Goal: Book appointment/travel/reservation

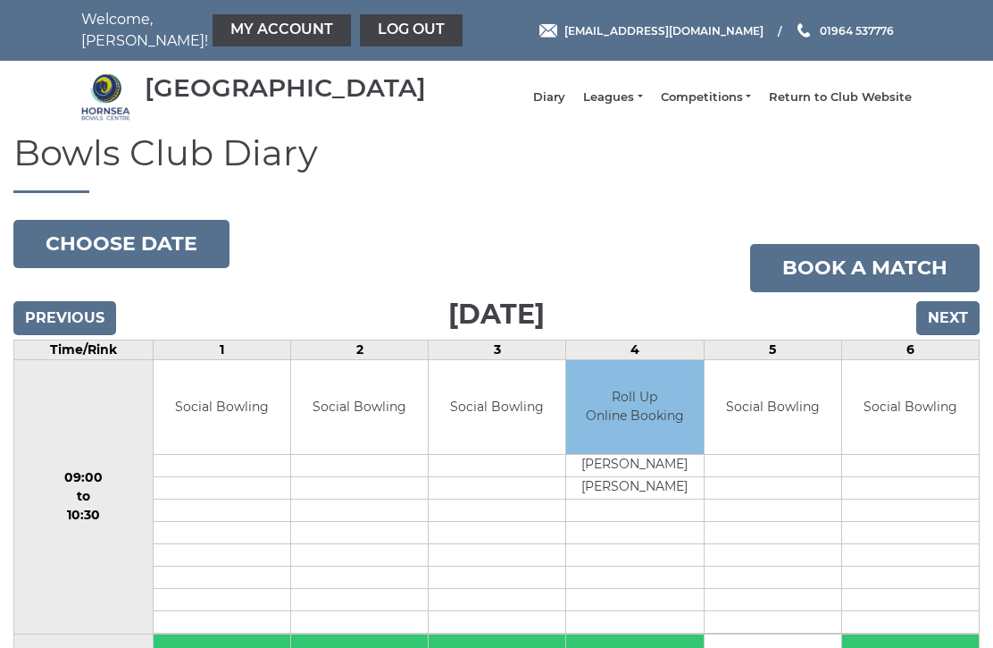
click at [111, 250] on button "Choose date" at bounding box center [121, 244] width 216 height 48
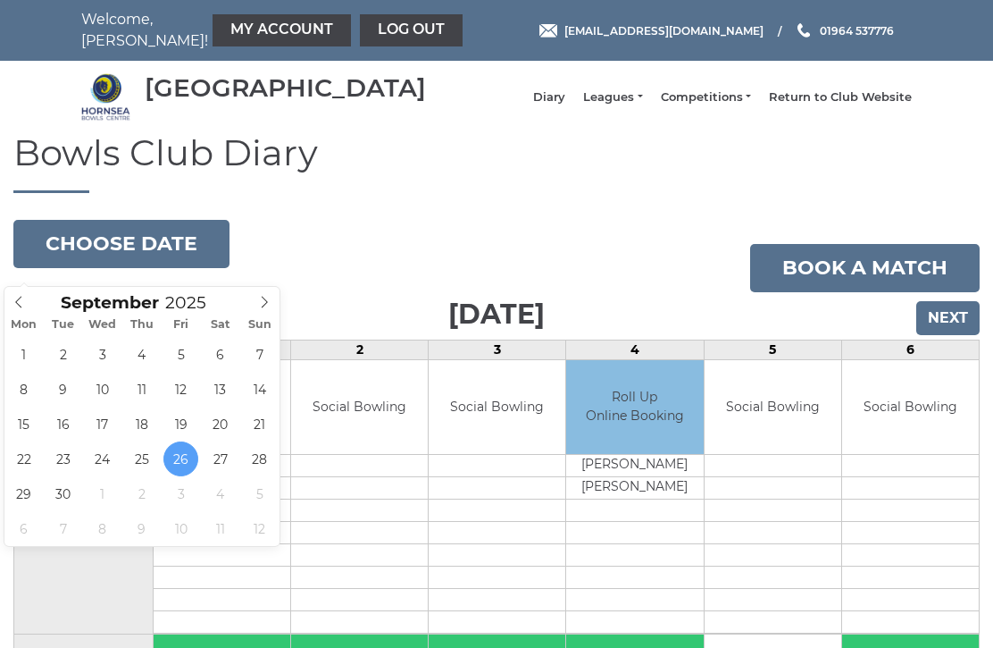
click at [948, 327] on input "Next" at bounding box center [947, 318] width 63 height 34
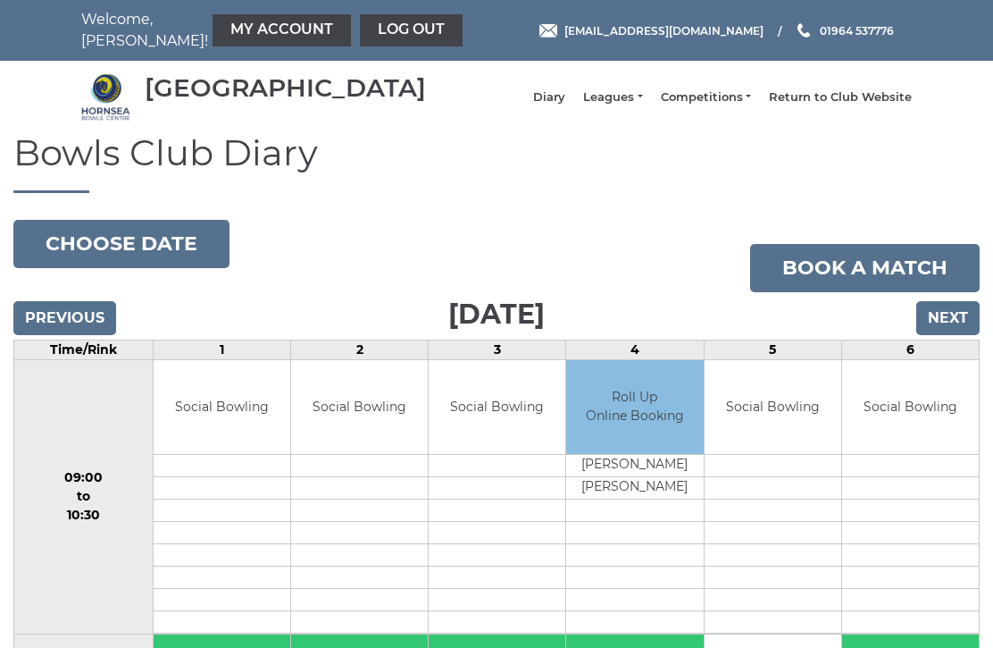
click at [944, 327] on input "Next" at bounding box center [947, 318] width 63 height 34
click at [953, 321] on input "Next" at bounding box center [947, 318] width 63 height 34
click at [948, 322] on input "Next" at bounding box center [947, 318] width 63 height 34
click at [940, 330] on input "Next" at bounding box center [947, 318] width 63 height 34
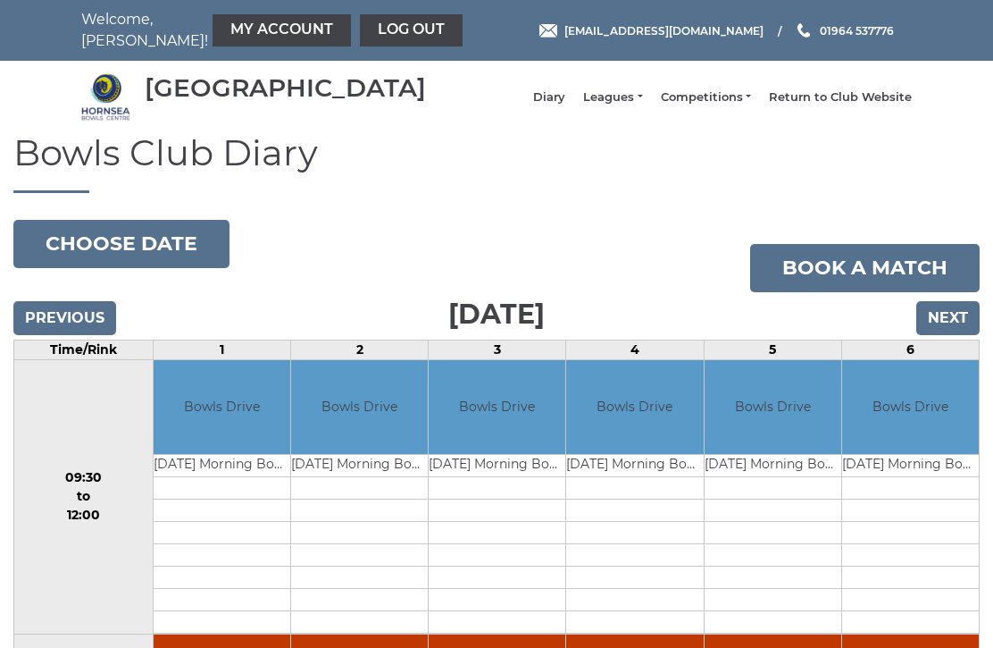
click at [950, 325] on input "Next" at bounding box center [947, 318] width 63 height 34
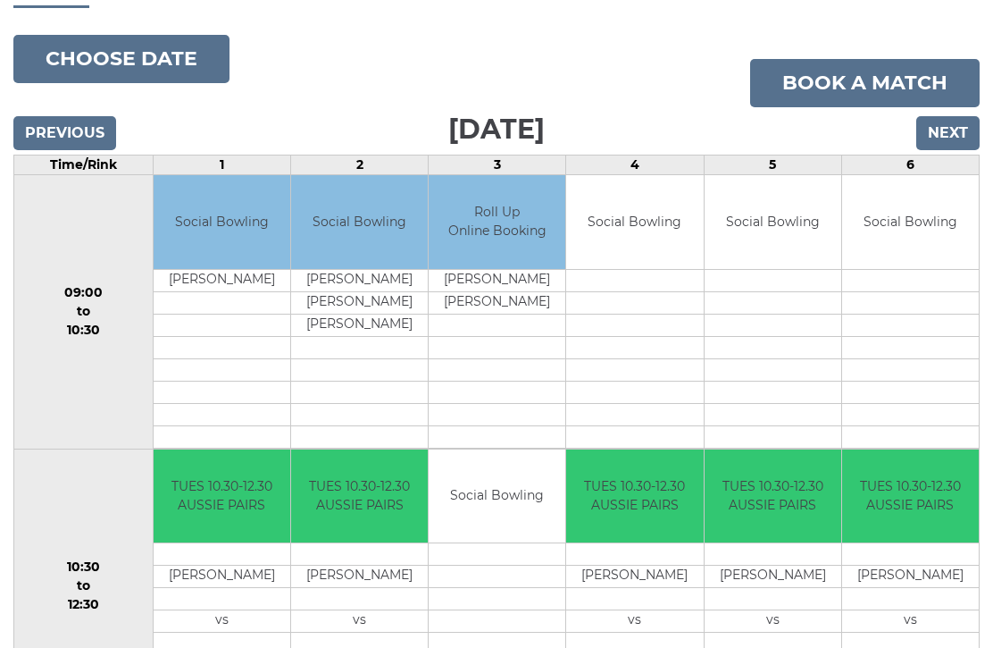
scroll to position [110, 0]
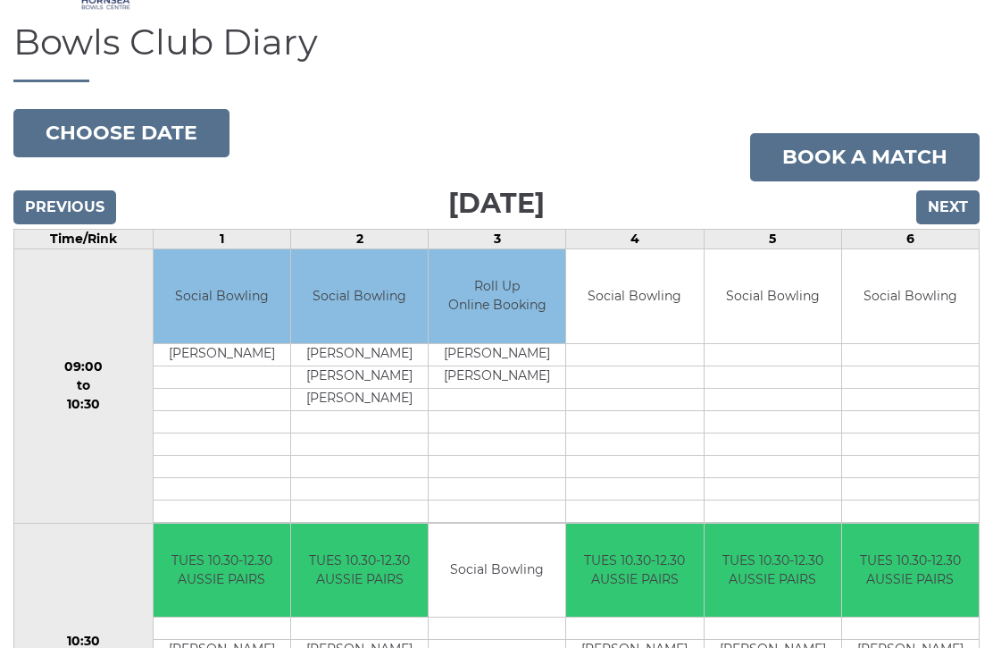
click at [119, 133] on button "Choose date" at bounding box center [121, 134] width 216 height 48
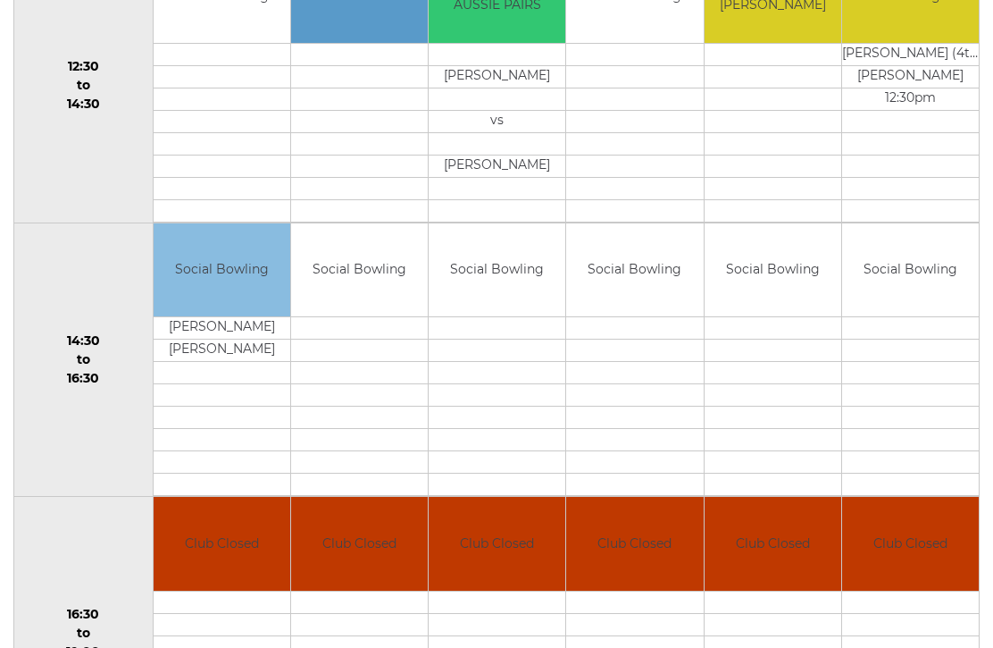
scroll to position [1025, 0]
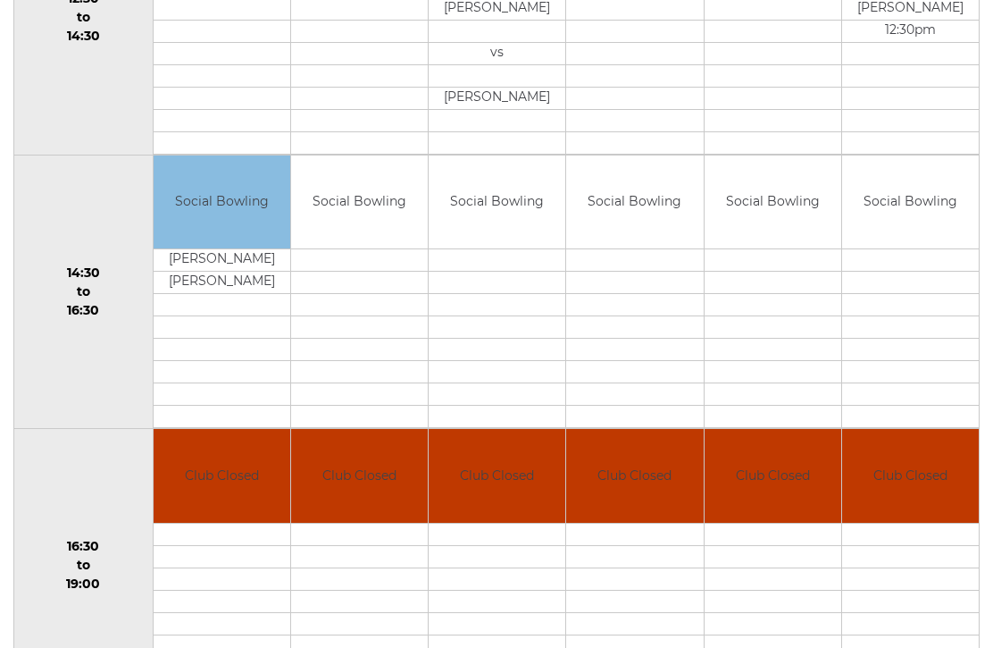
click at [937, 214] on td "Social Bowling" at bounding box center [910, 203] width 137 height 94
click at [915, 223] on td "Social Bowling" at bounding box center [910, 203] width 137 height 94
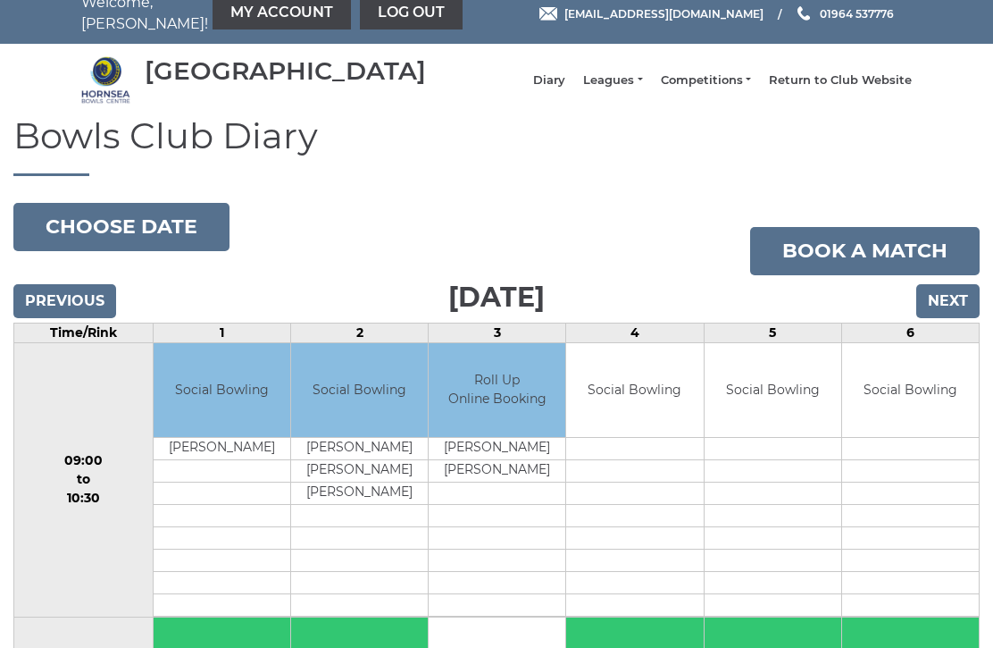
scroll to position [0, 0]
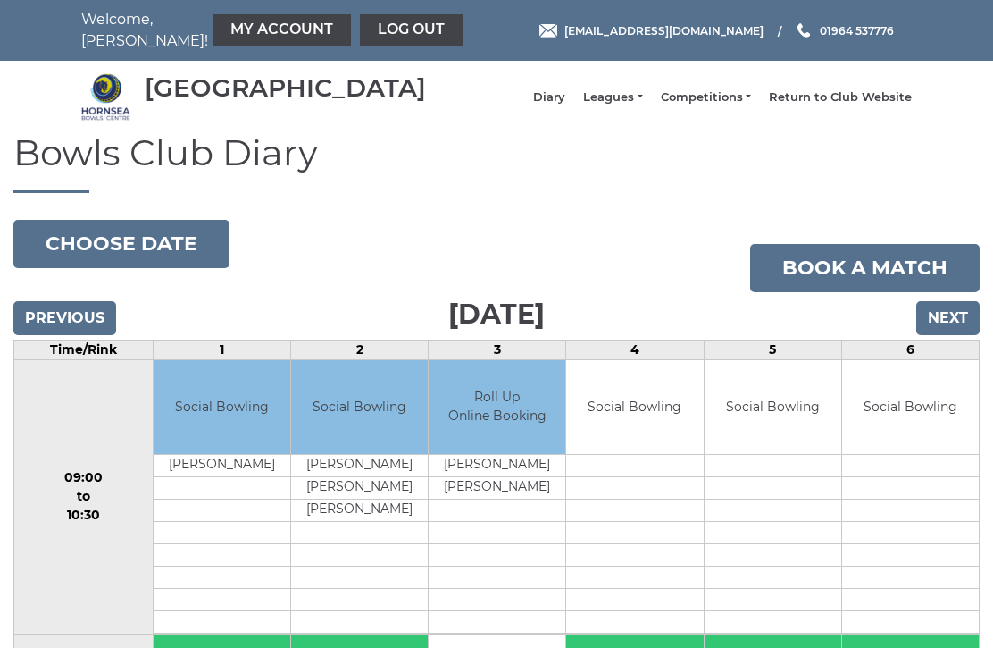
click at [136, 249] on button "Choose date" at bounding box center [121, 244] width 216 height 48
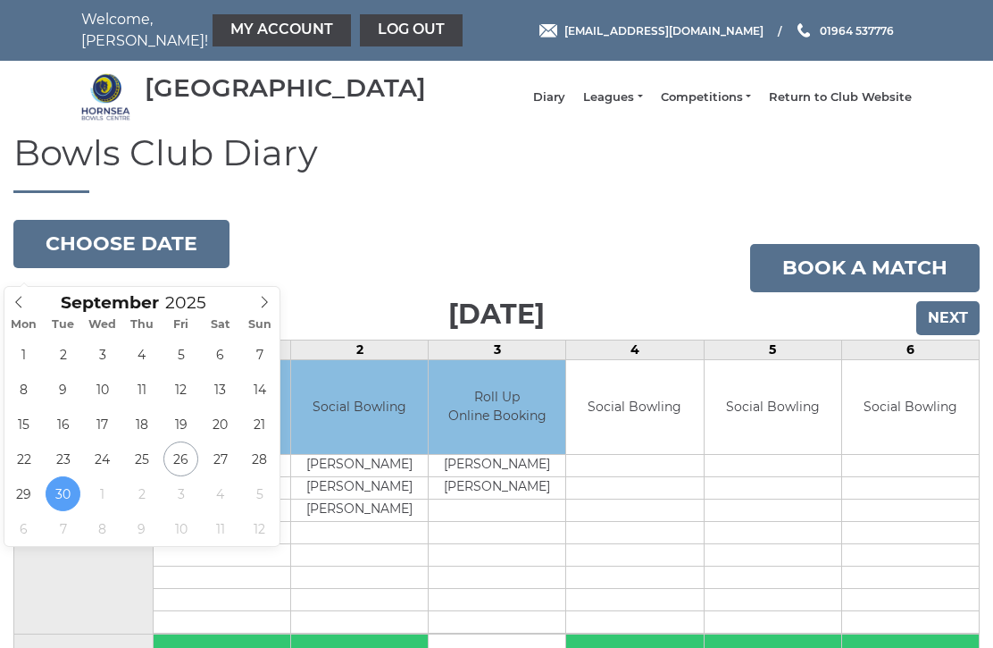
click at [851, 278] on link "Book a match" at bounding box center [865, 268] width 230 height 48
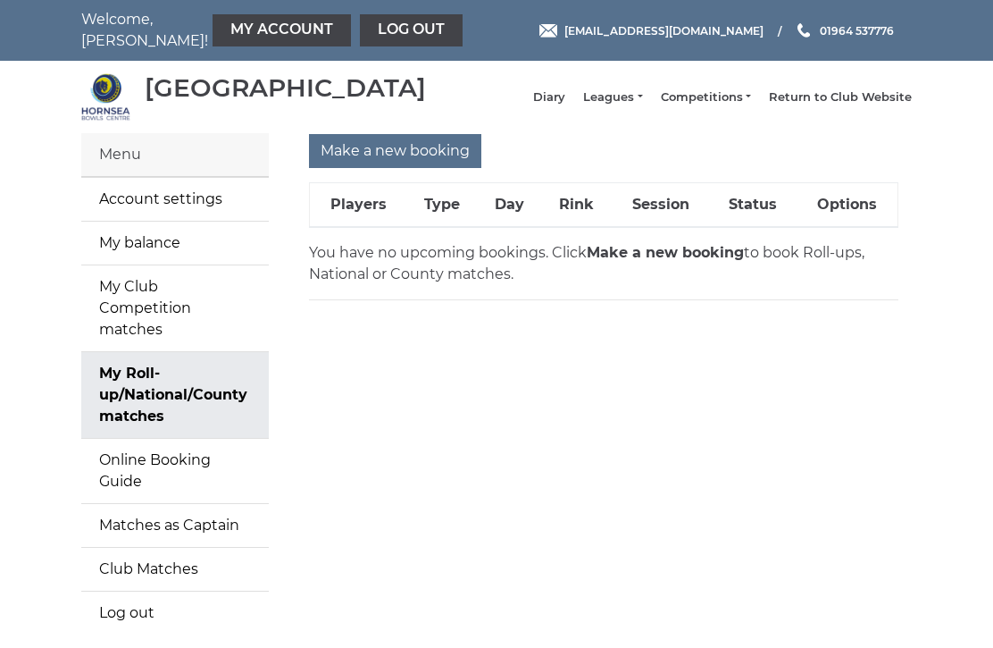
click at [385, 168] on input "Make a new booking" at bounding box center [395, 151] width 172 height 34
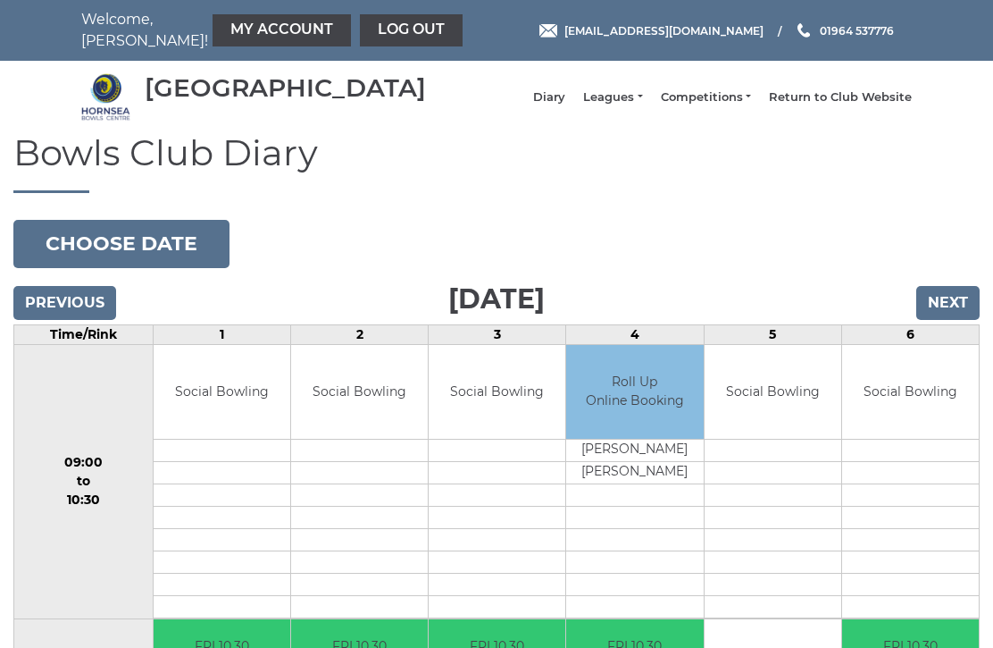
click at [953, 320] on input "Next" at bounding box center [947, 303] width 63 height 34
click at [948, 306] on input "Next" at bounding box center [947, 303] width 63 height 34
click at [948, 315] on input "Next" at bounding box center [947, 303] width 63 height 34
click at [946, 315] on input "Next" at bounding box center [947, 303] width 63 height 34
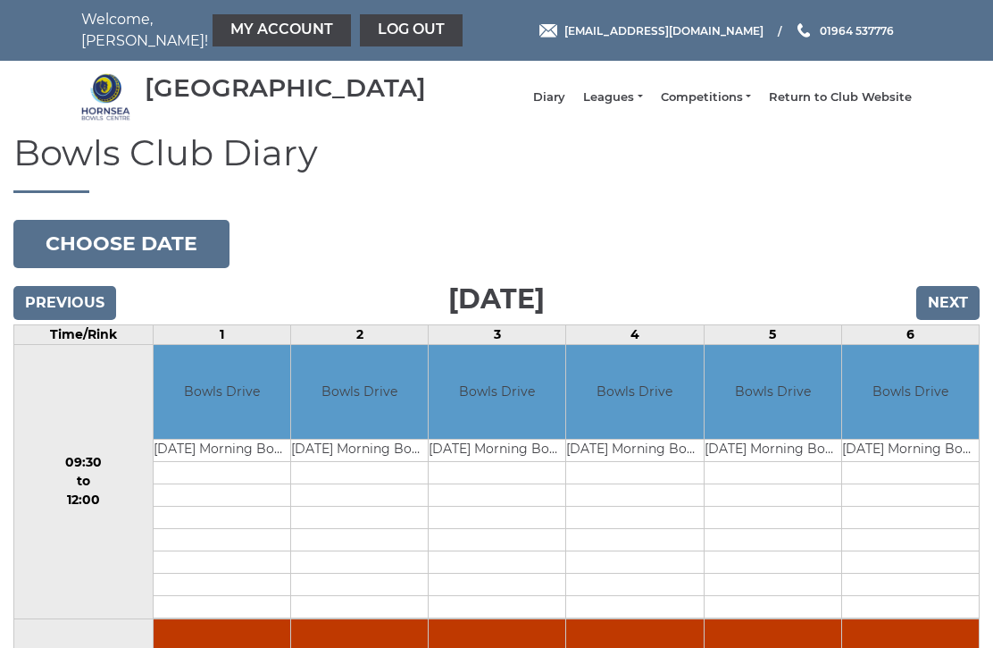
click at [941, 320] on input "Next" at bounding box center [947, 303] width 63 height 34
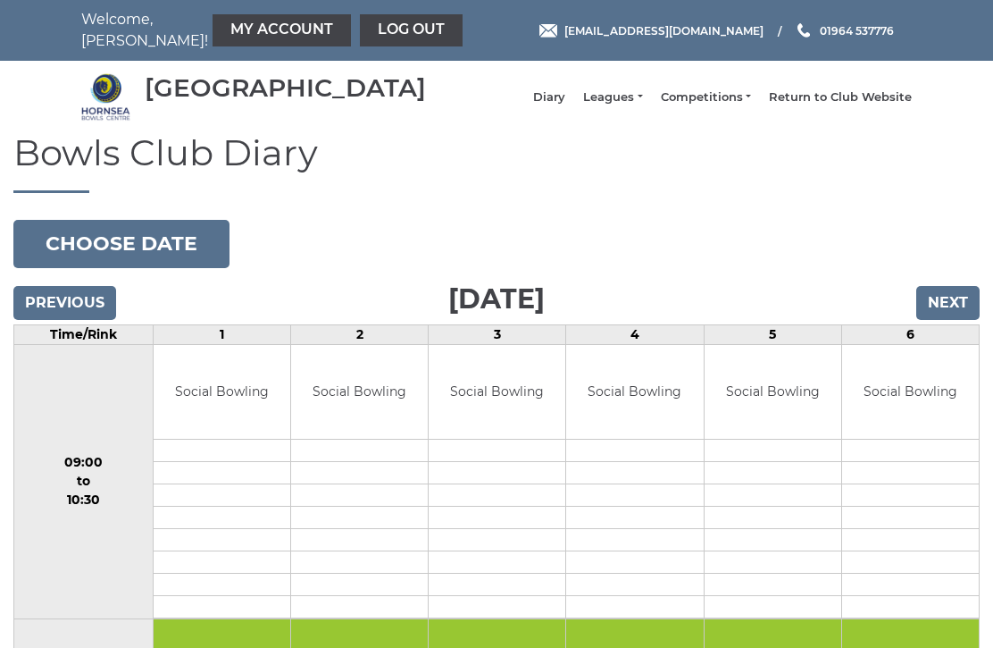
click at [945, 320] on input "Next" at bounding box center [947, 303] width 63 height 34
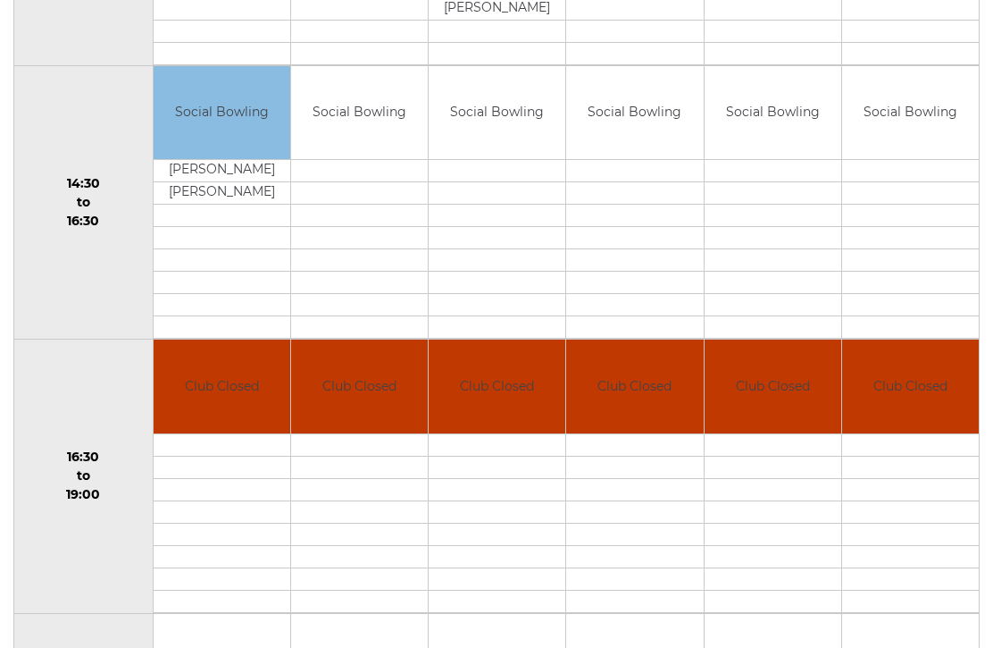
scroll to position [1082, 0]
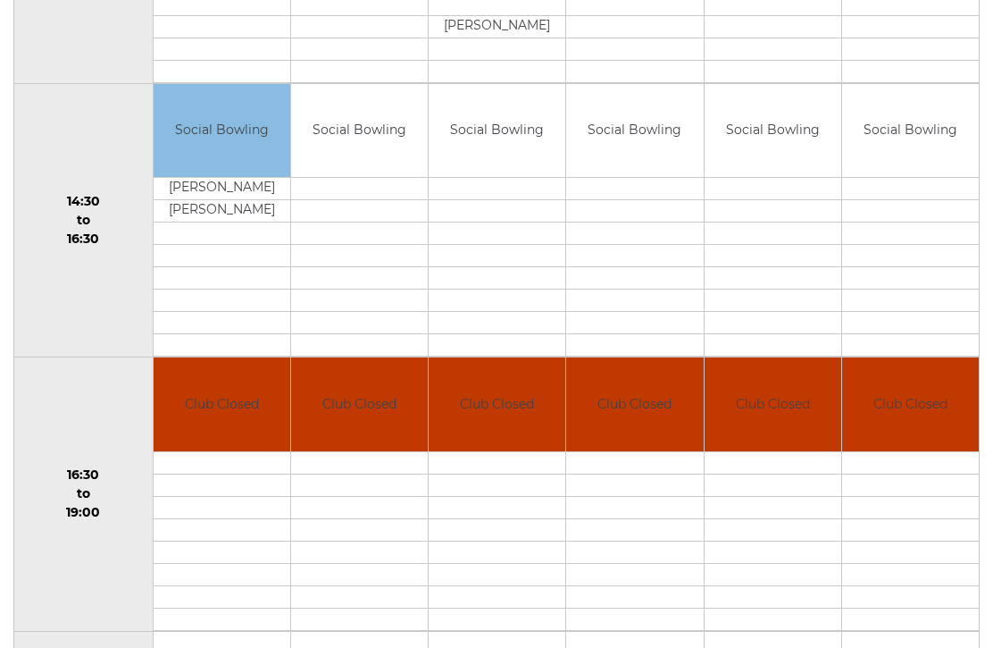
click at [0, 0] on div "Book slot" at bounding box center [0, 0] width 0 height 0
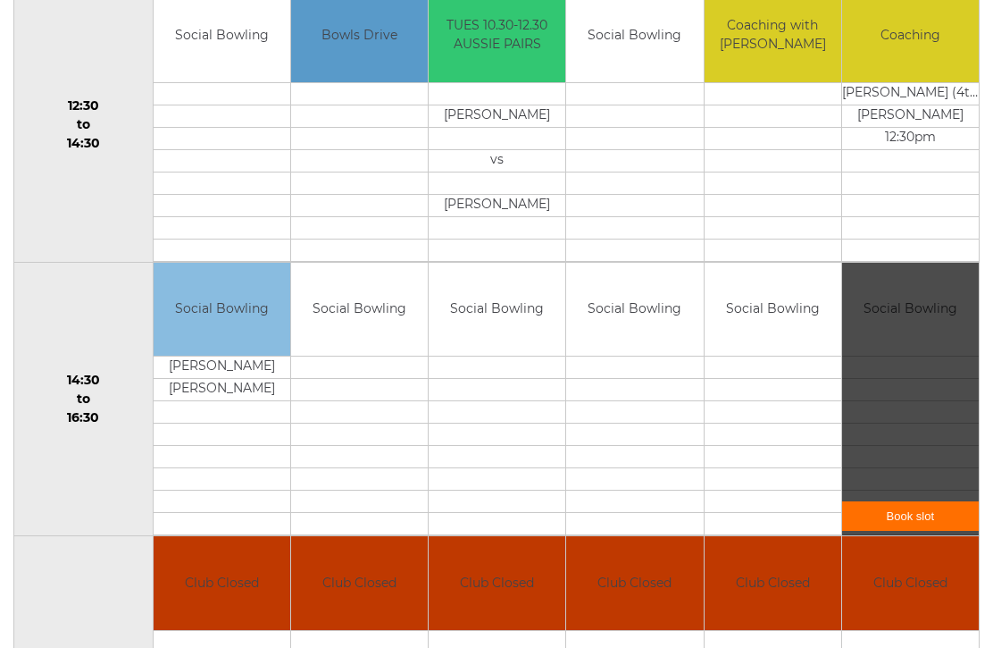
scroll to position [906, 0]
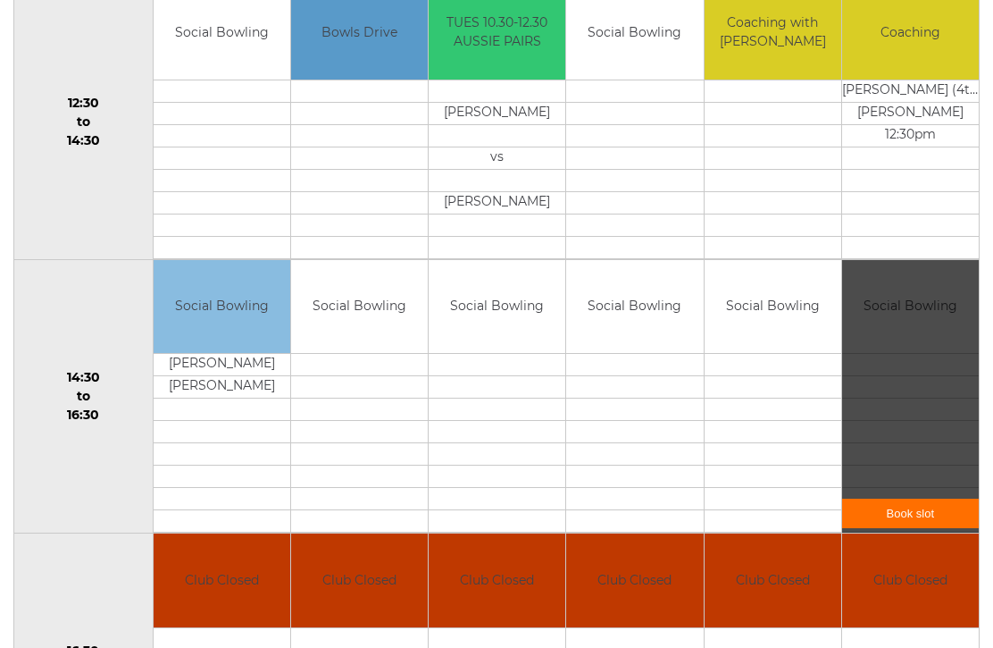
click at [930, 501] on div "Book slot" at bounding box center [910, 397] width 137 height 273
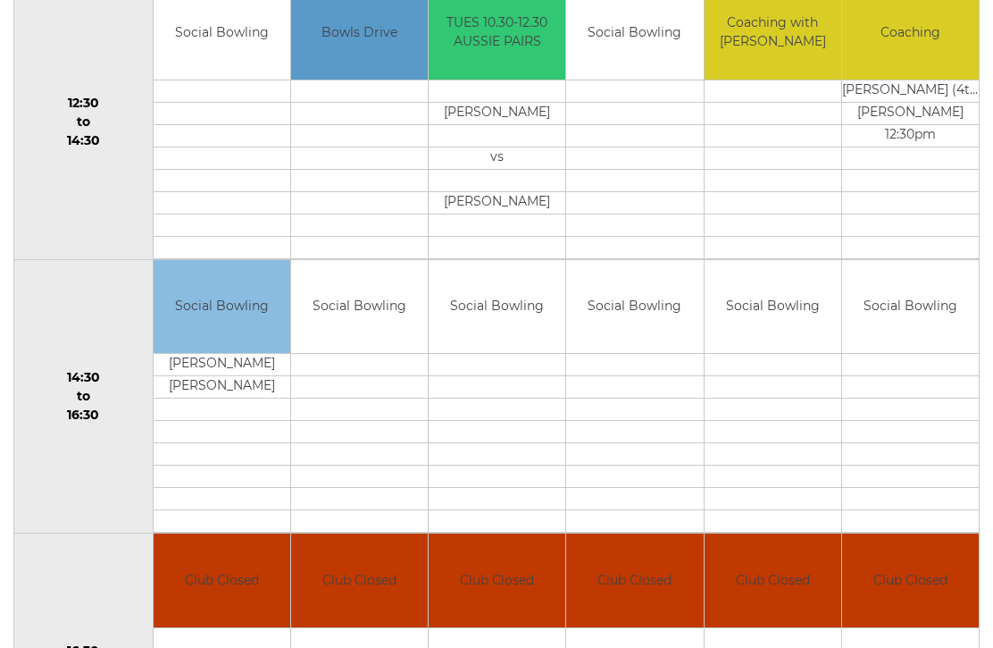
click at [0, 0] on div "Book slot" at bounding box center [0, 0] width 0 height 0
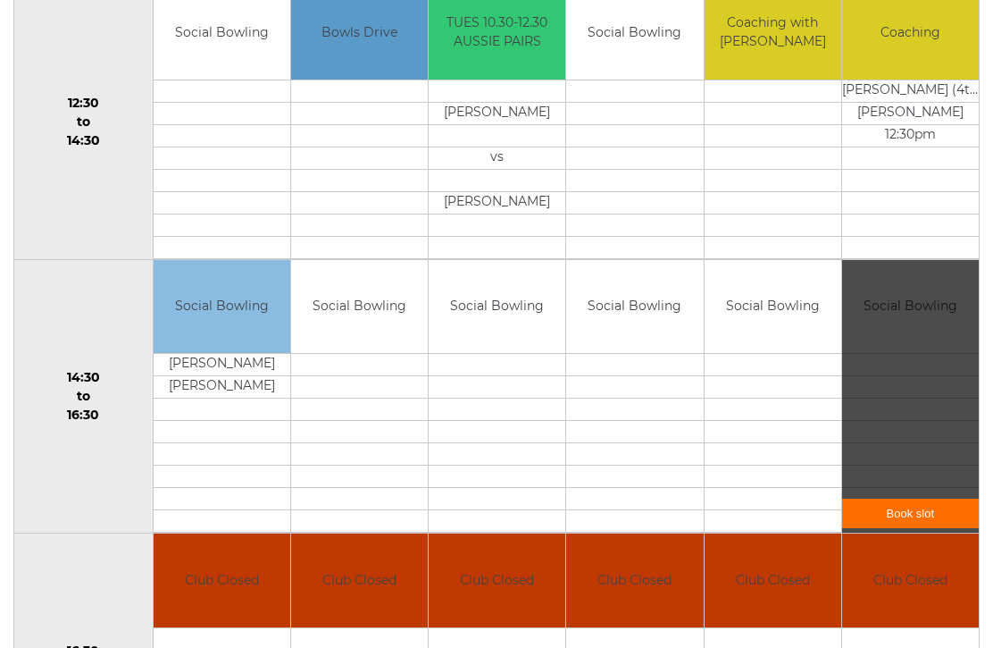
click at [922, 525] on link "Book slot" at bounding box center [910, 513] width 137 height 29
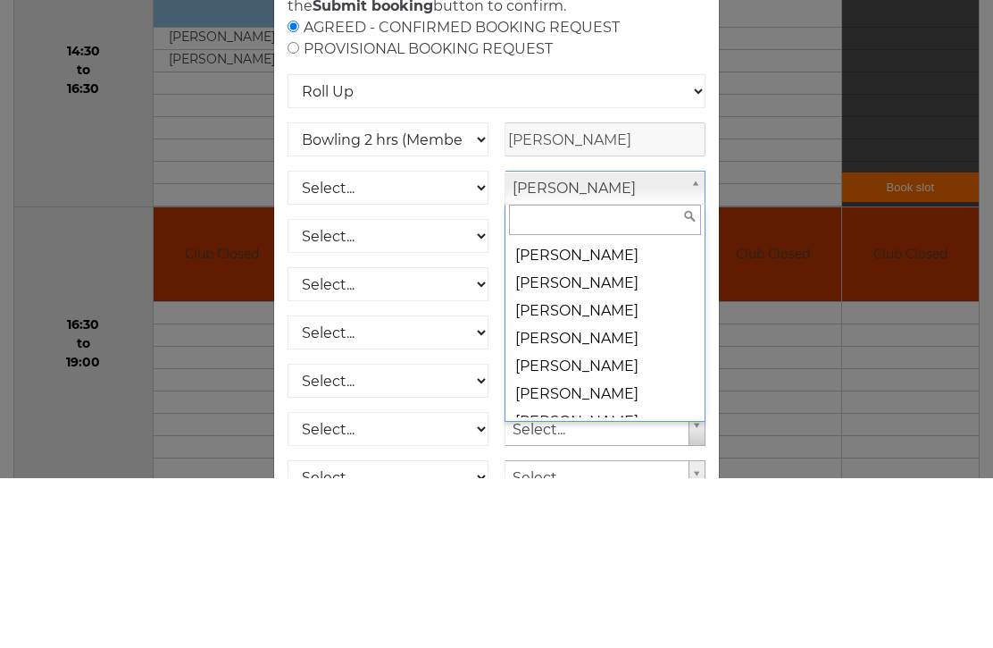
scroll to position [3293, 0]
select select "953"
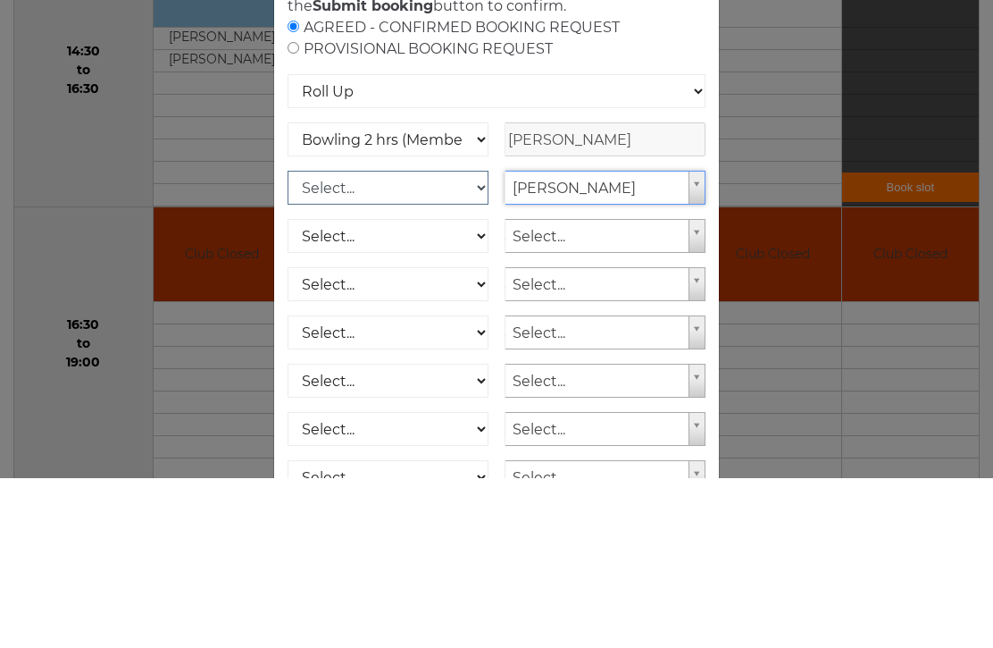
click at [478, 340] on select "Select... Club Competition (Member) Club Competition (Visitor) National (Member…" at bounding box center [388, 357] width 201 height 34
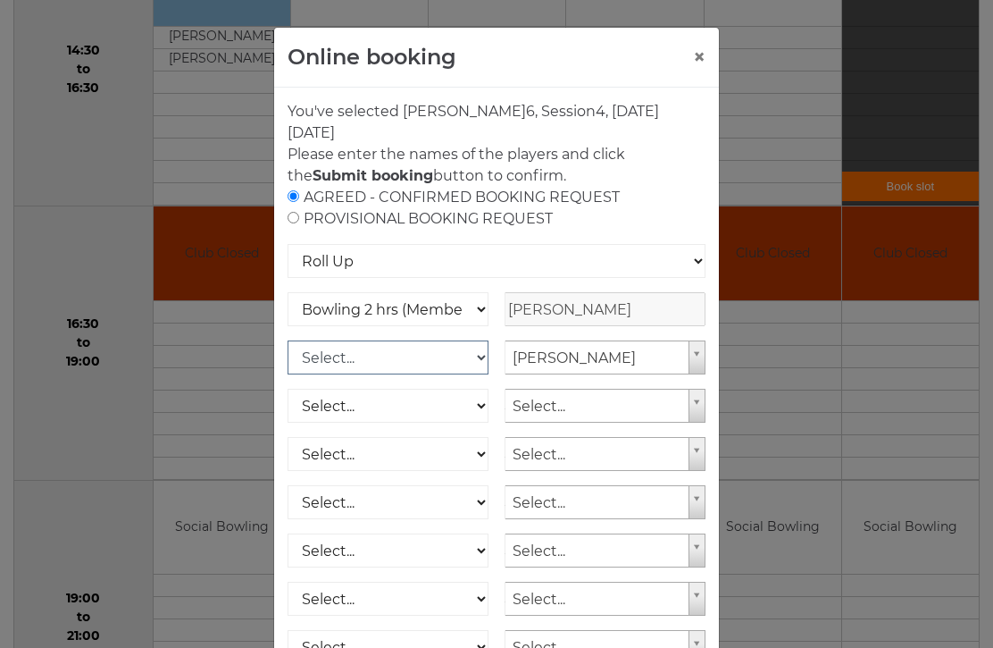
select select "1_50"
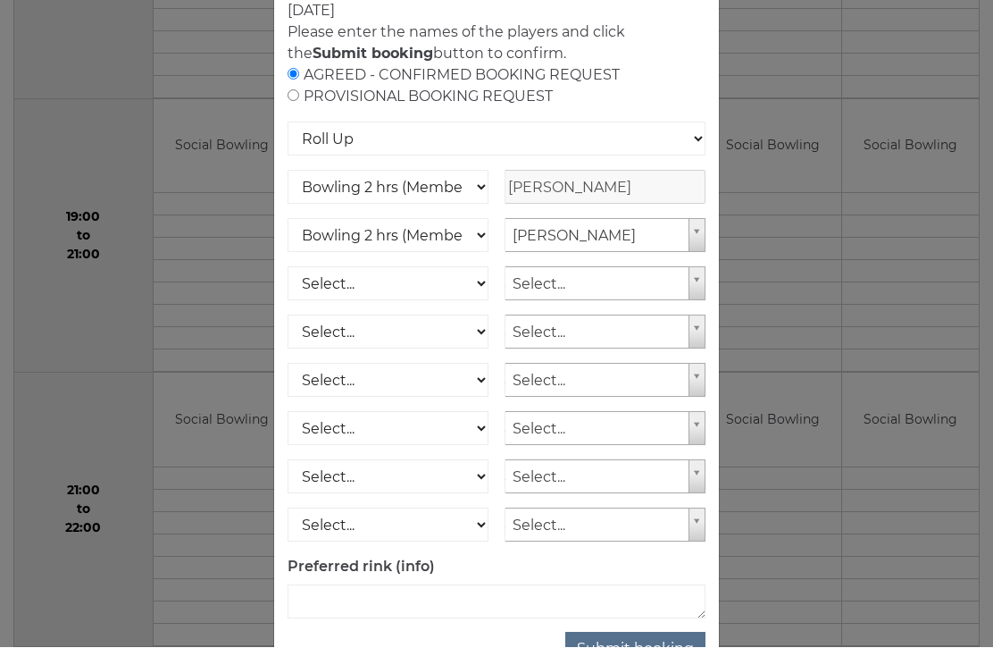
scroll to position [121, 0]
click at [643, 643] on button "Submit booking" at bounding box center [635, 649] width 140 height 34
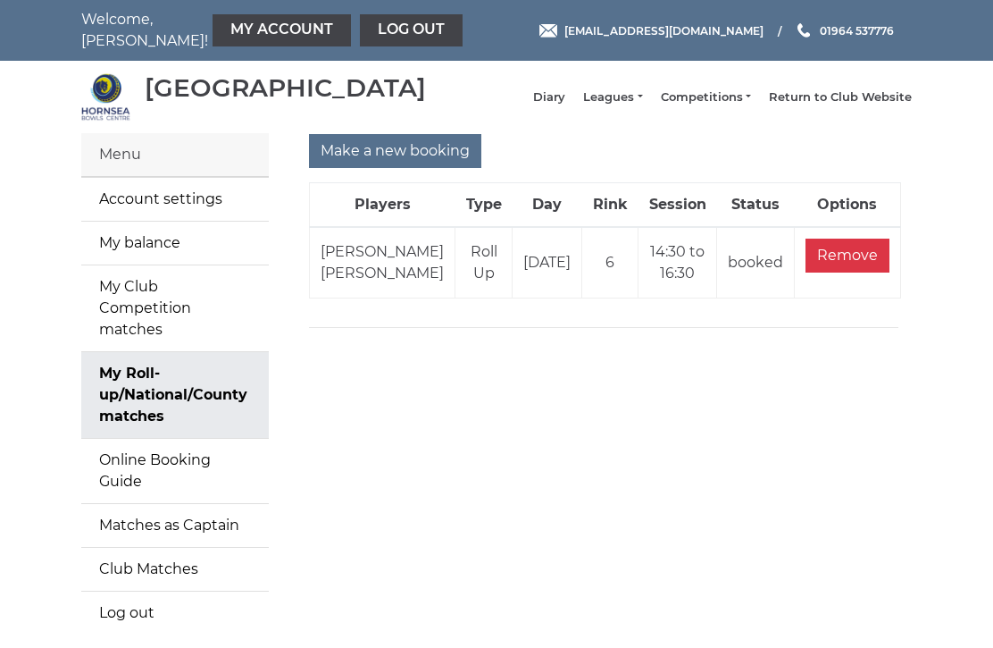
click at [213, 21] on link "My Account" at bounding box center [282, 30] width 138 height 32
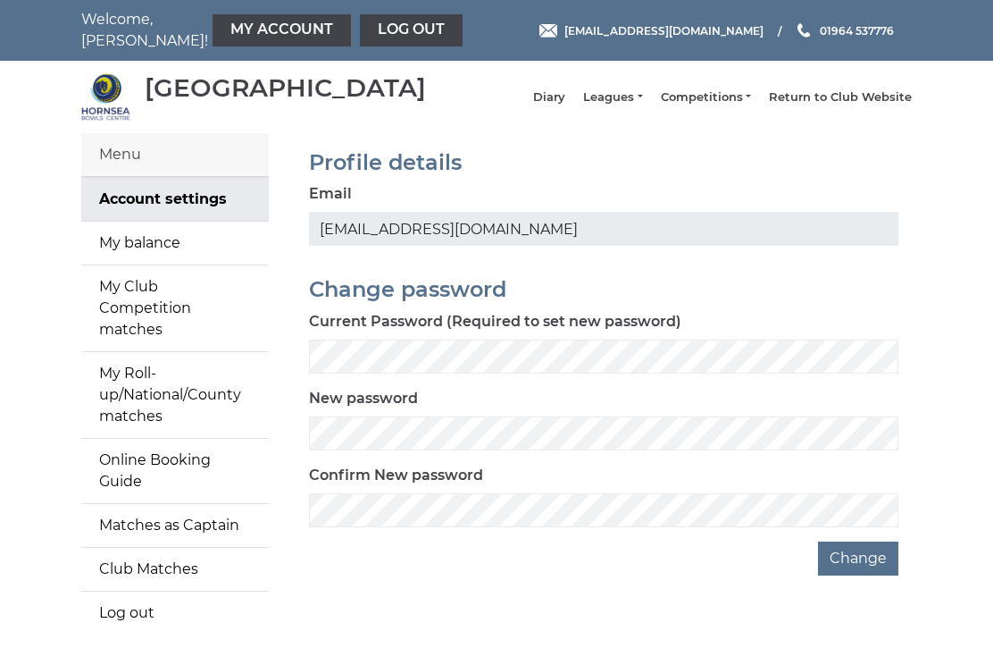
click at [191, 258] on link "My balance" at bounding box center [175, 242] width 188 height 43
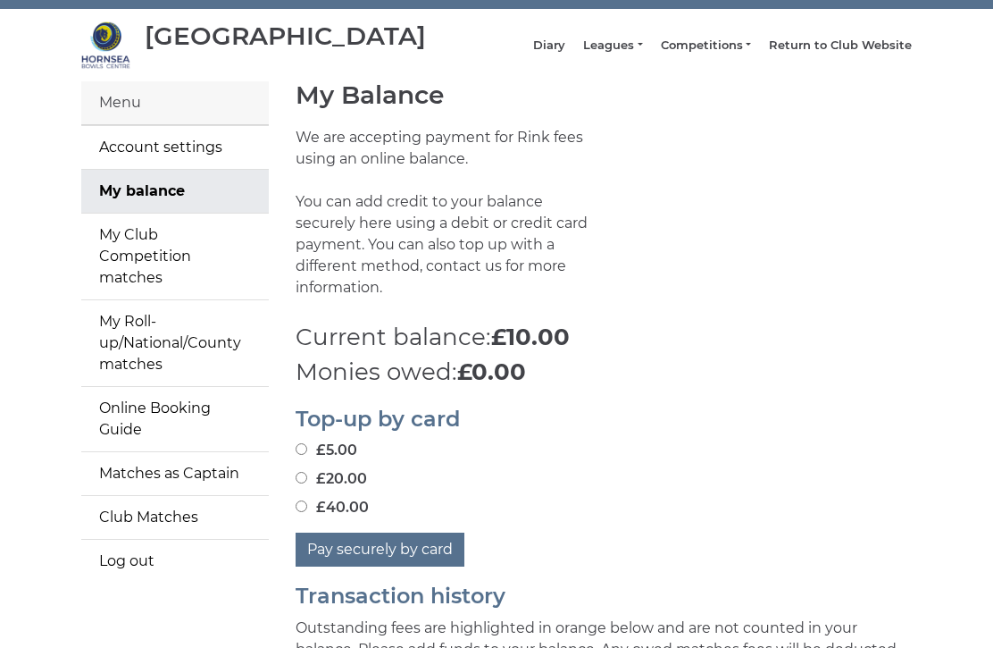
scroll to position [52, 0]
click at [303, 502] on input "£40.00" at bounding box center [302, 506] width 12 height 12
radio input "true"
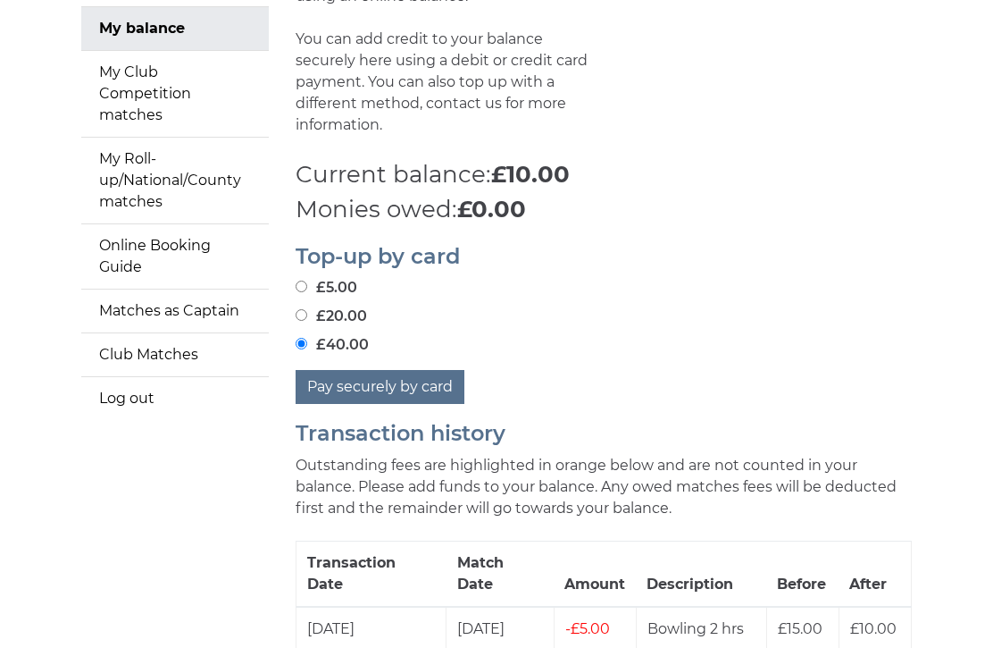
scroll to position [214, 0]
click at [375, 370] on button "Pay securely by card" at bounding box center [380, 387] width 169 height 34
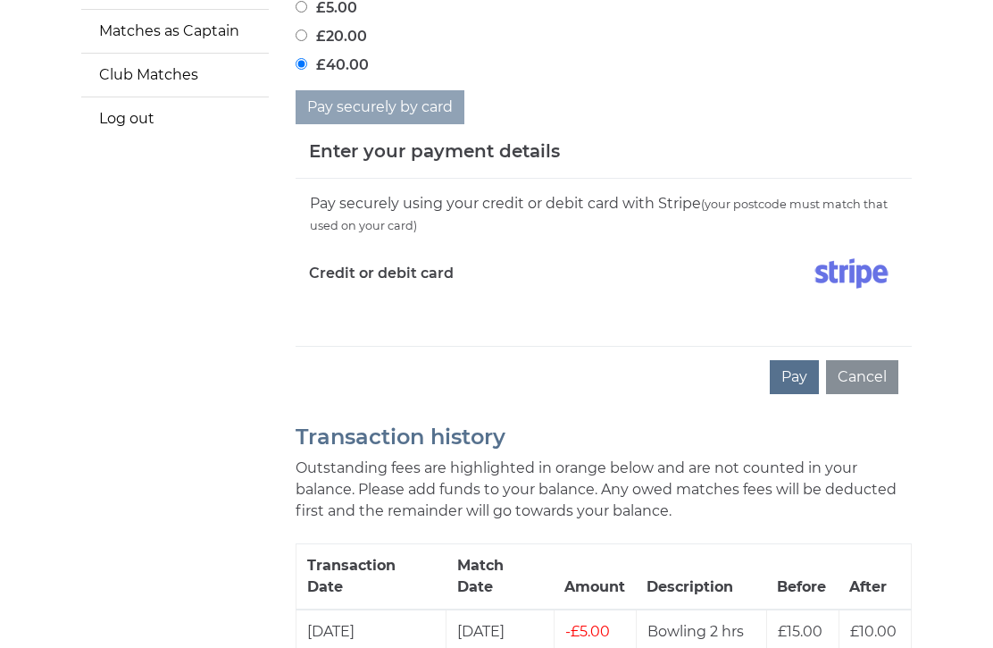
scroll to position [493, 0]
